Goal: Task Accomplishment & Management: Manage account settings

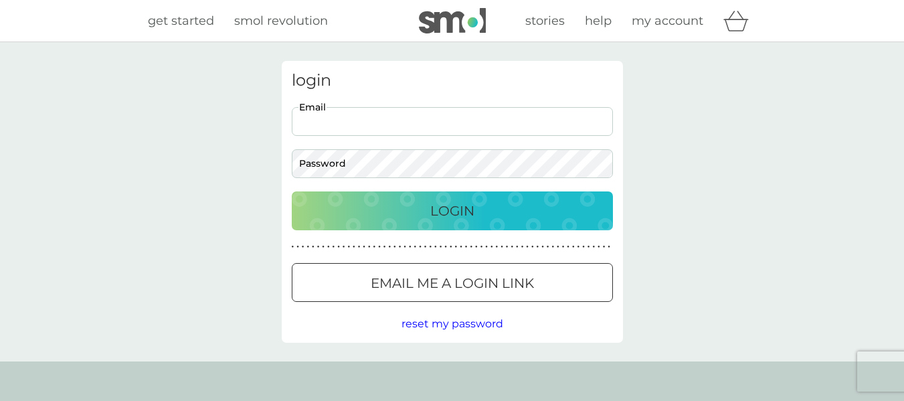
click at [351, 124] on input "Email" at bounding box center [452, 121] width 321 height 29
type input "[PERSON_NAME][EMAIL_ADDRESS][PERSON_NAME][DOMAIN_NAME]"
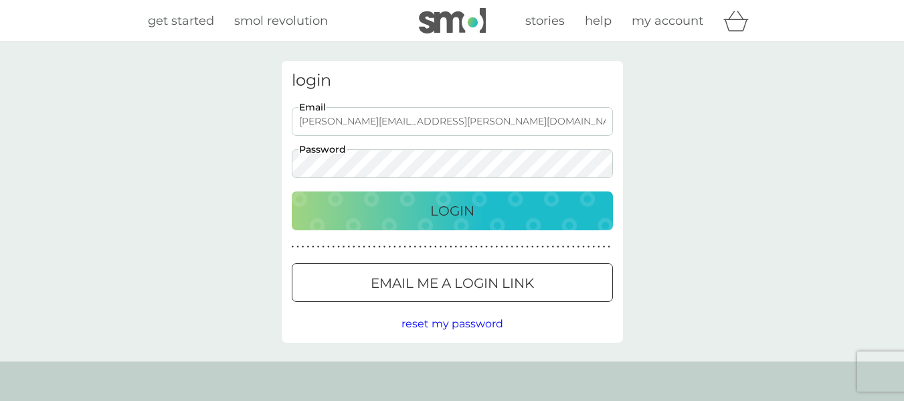
click at [428, 206] on div "Login" at bounding box center [452, 210] width 294 height 21
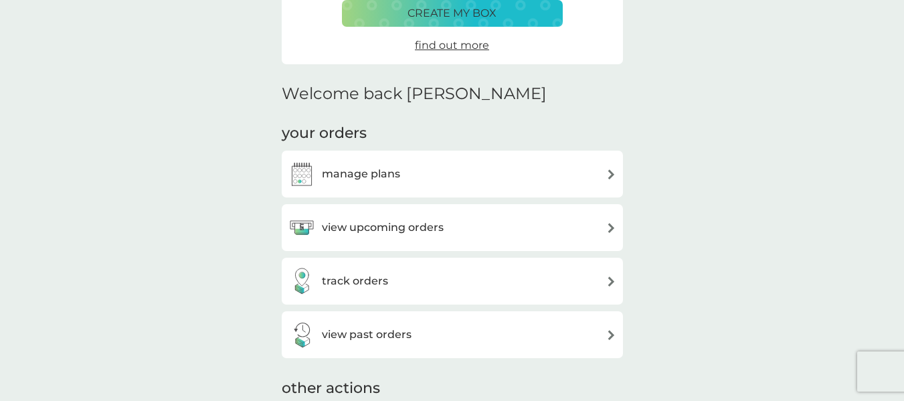
scroll to position [334, 0]
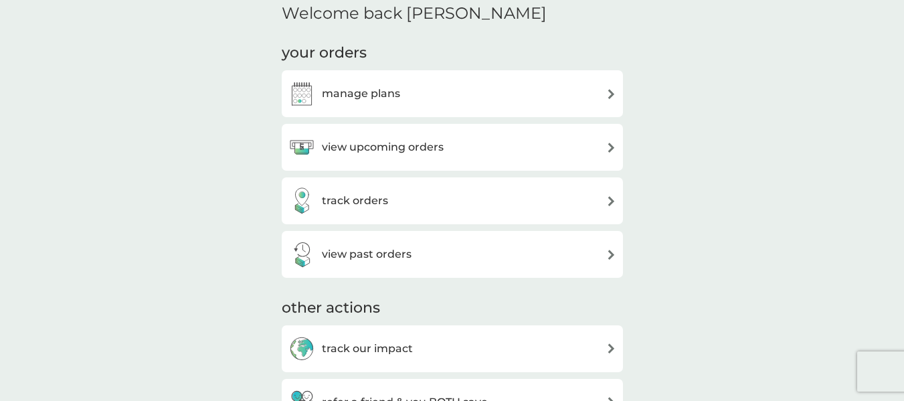
click at [607, 144] on img at bounding box center [611, 147] width 10 height 10
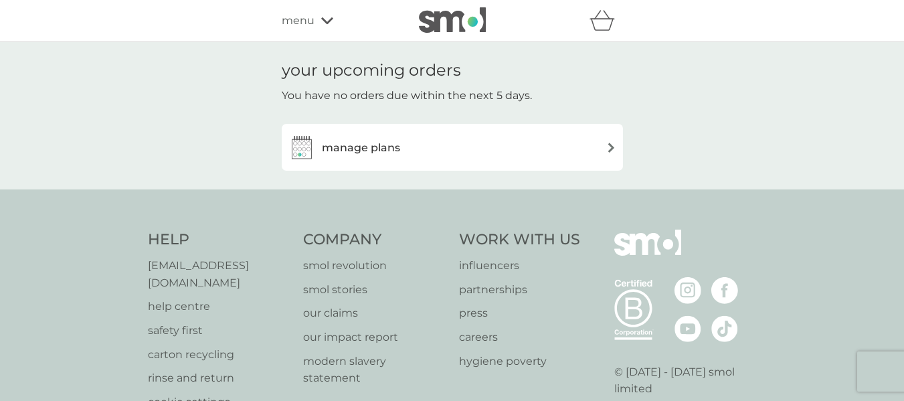
click at [611, 146] on img at bounding box center [611, 147] width 10 height 10
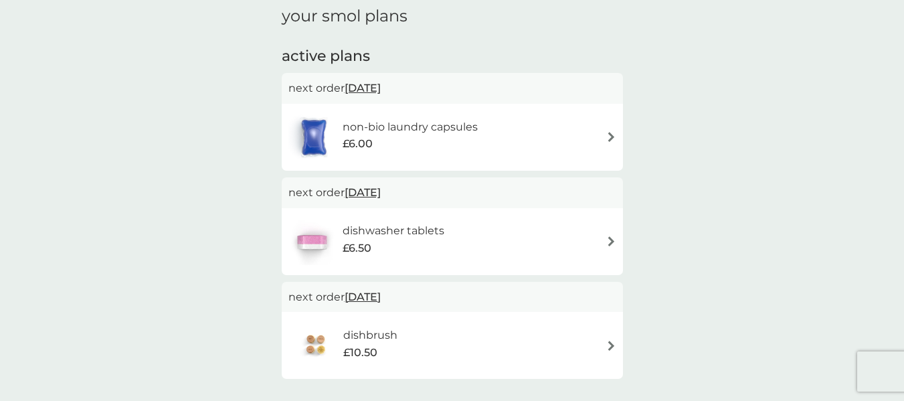
scroll to position [201, 0]
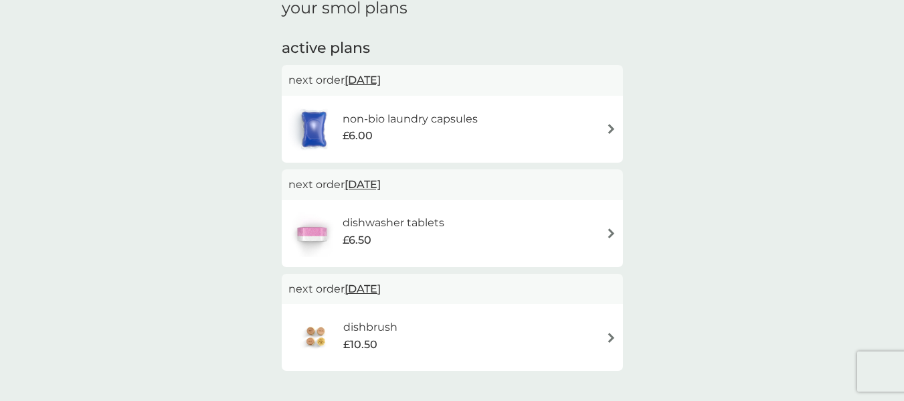
click at [609, 129] on img at bounding box center [611, 129] width 10 height 10
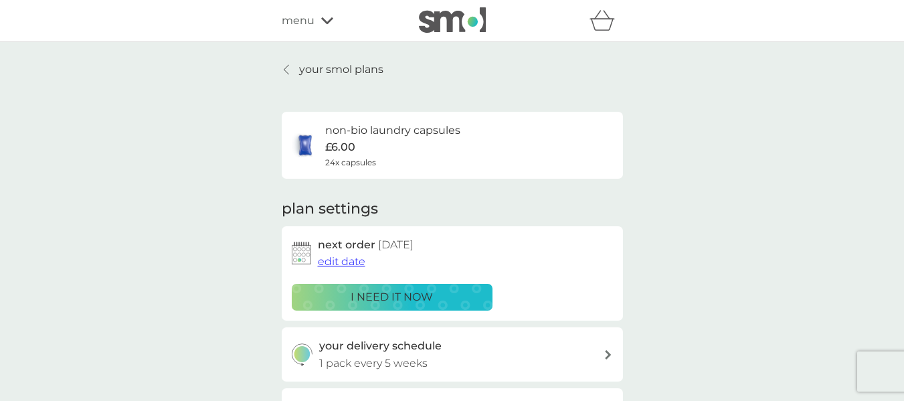
click at [334, 258] on span "edit date" at bounding box center [341, 261] width 47 height 13
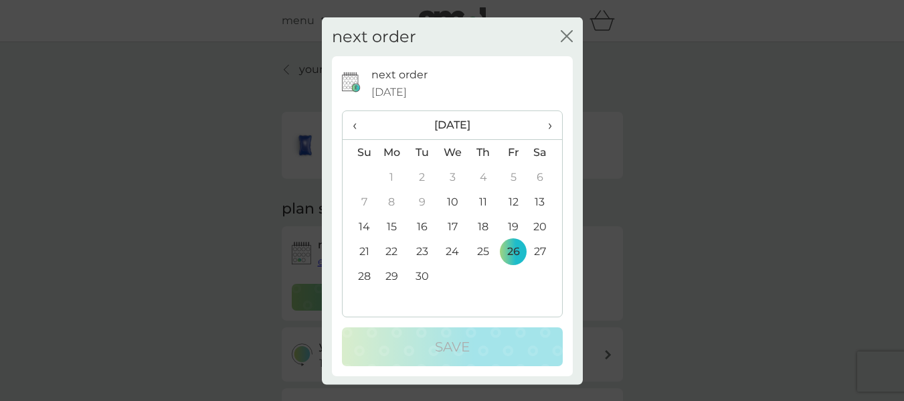
click at [540, 127] on span "›" at bounding box center [544, 125] width 13 height 28
click at [357, 125] on span "‹" at bounding box center [359, 125] width 14 height 28
click at [538, 125] on span "›" at bounding box center [544, 125] width 13 height 28
click at [502, 251] on td "24" at bounding box center [513, 251] width 30 height 25
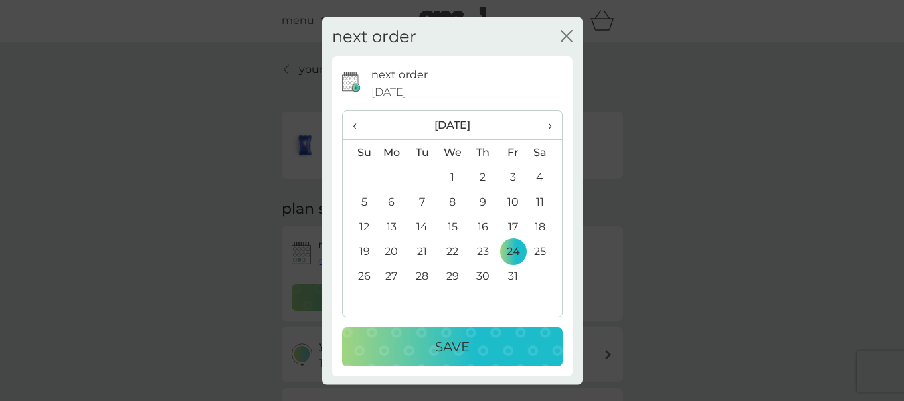
click at [452, 346] on p "Save" at bounding box center [452, 346] width 35 height 21
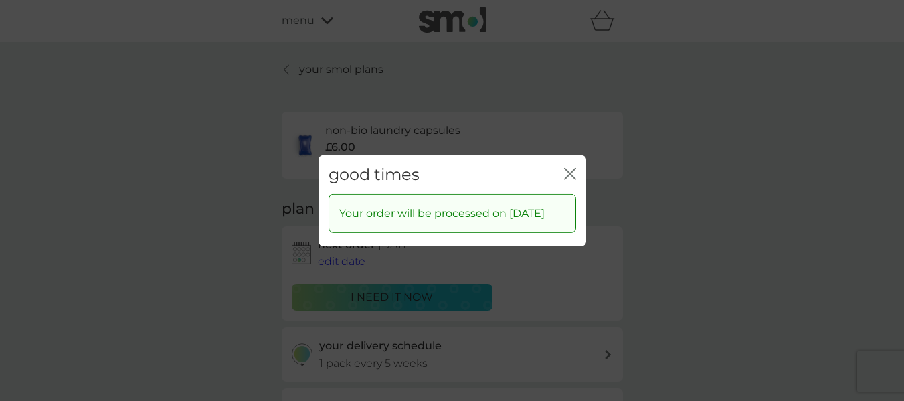
click at [567, 167] on icon "close" at bounding box center [570, 173] width 12 height 12
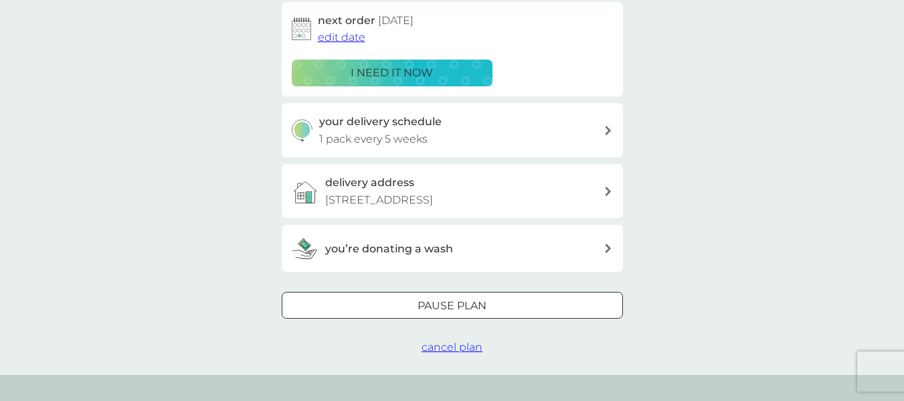
scroll to position [201, 0]
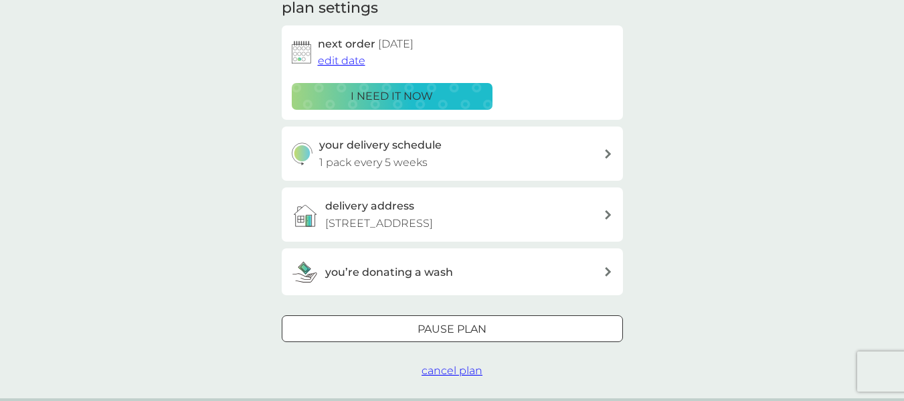
click at [611, 277] on div at bounding box center [607, 271] width 9 height 11
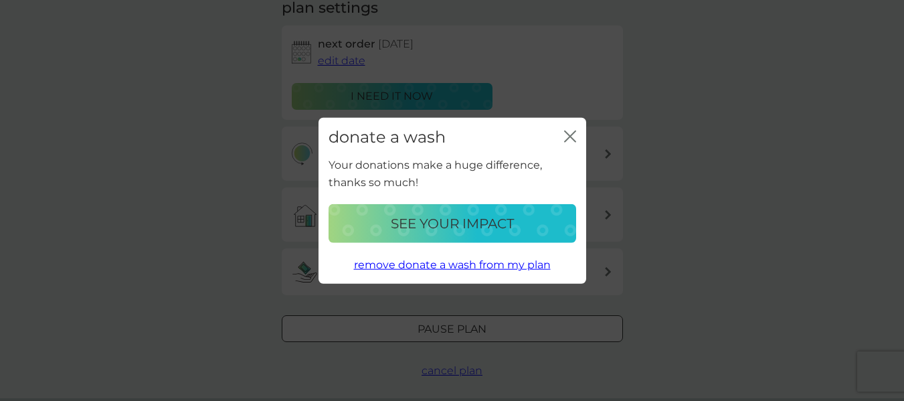
click at [570, 129] on div "close" at bounding box center [570, 136] width 12 height 19
click at [571, 133] on icon "close" at bounding box center [570, 136] width 12 height 12
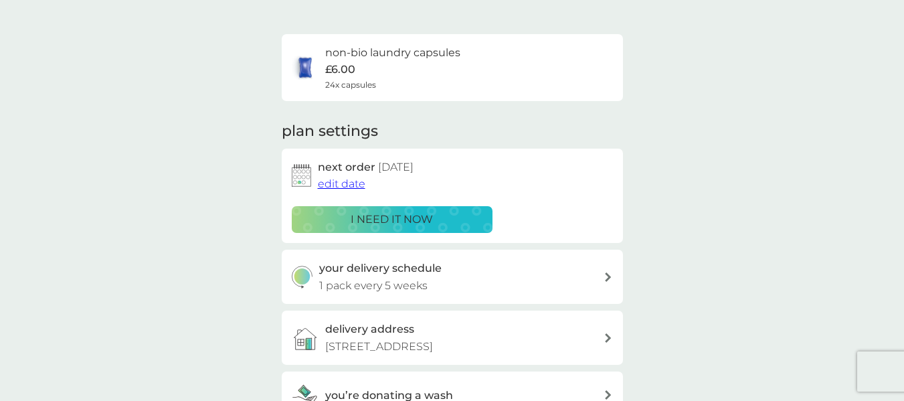
scroll to position [0, 0]
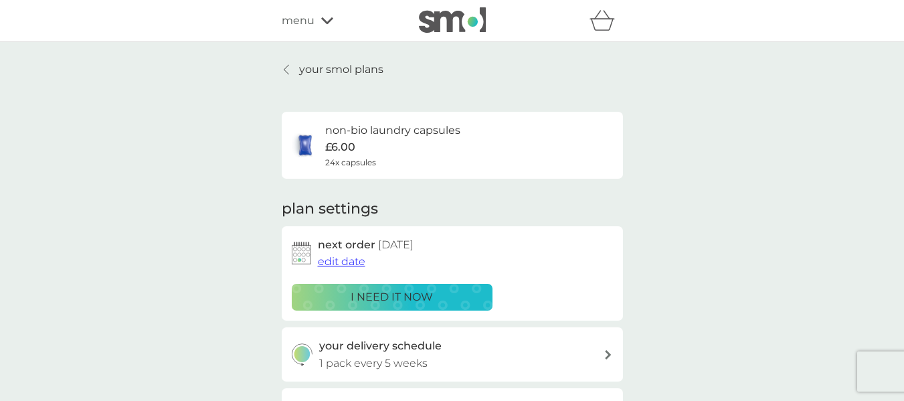
click at [286, 70] on icon at bounding box center [286, 69] width 5 height 11
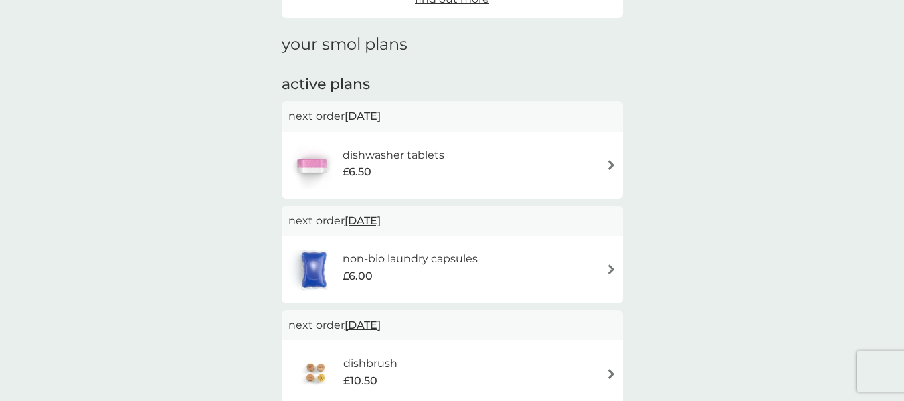
scroll to position [134, 0]
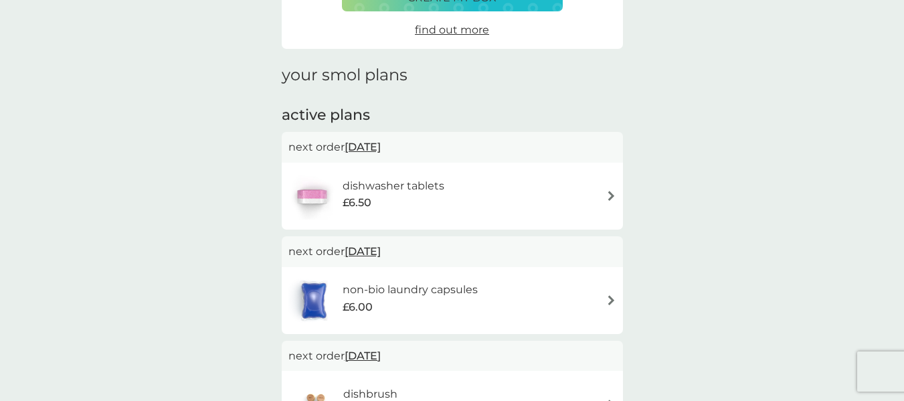
click at [611, 194] on img at bounding box center [611, 196] width 10 height 10
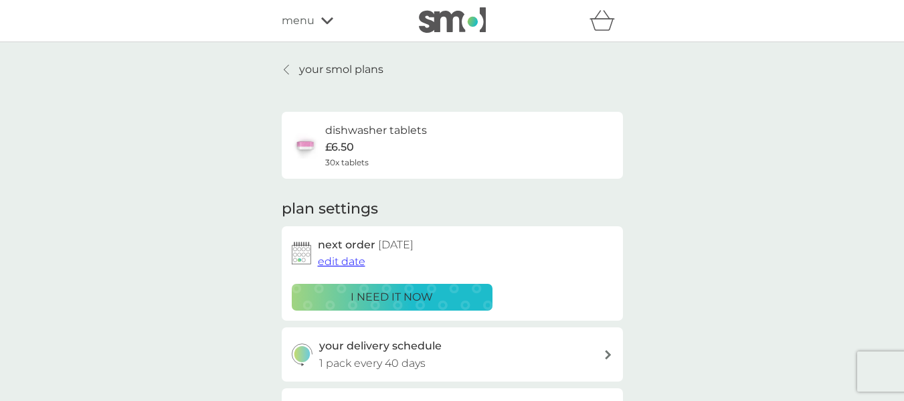
click at [326, 18] on icon at bounding box center [327, 21] width 12 height 8
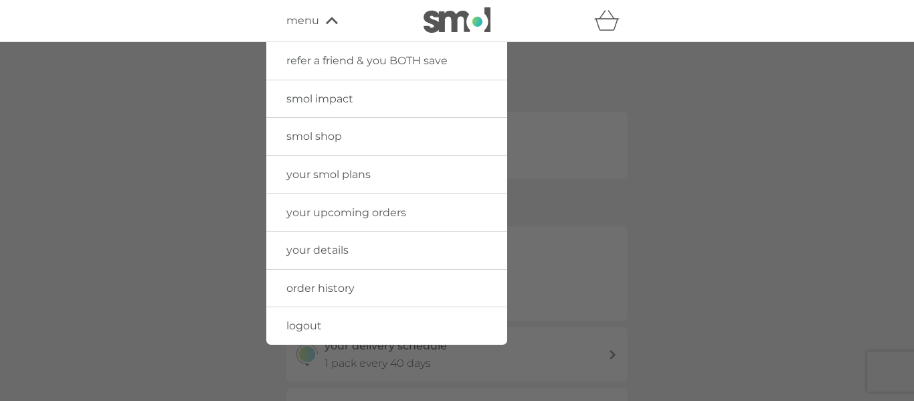
click at [321, 325] on span "logout" at bounding box center [303, 325] width 35 height 13
